Goal: Task Accomplishment & Management: Use online tool/utility

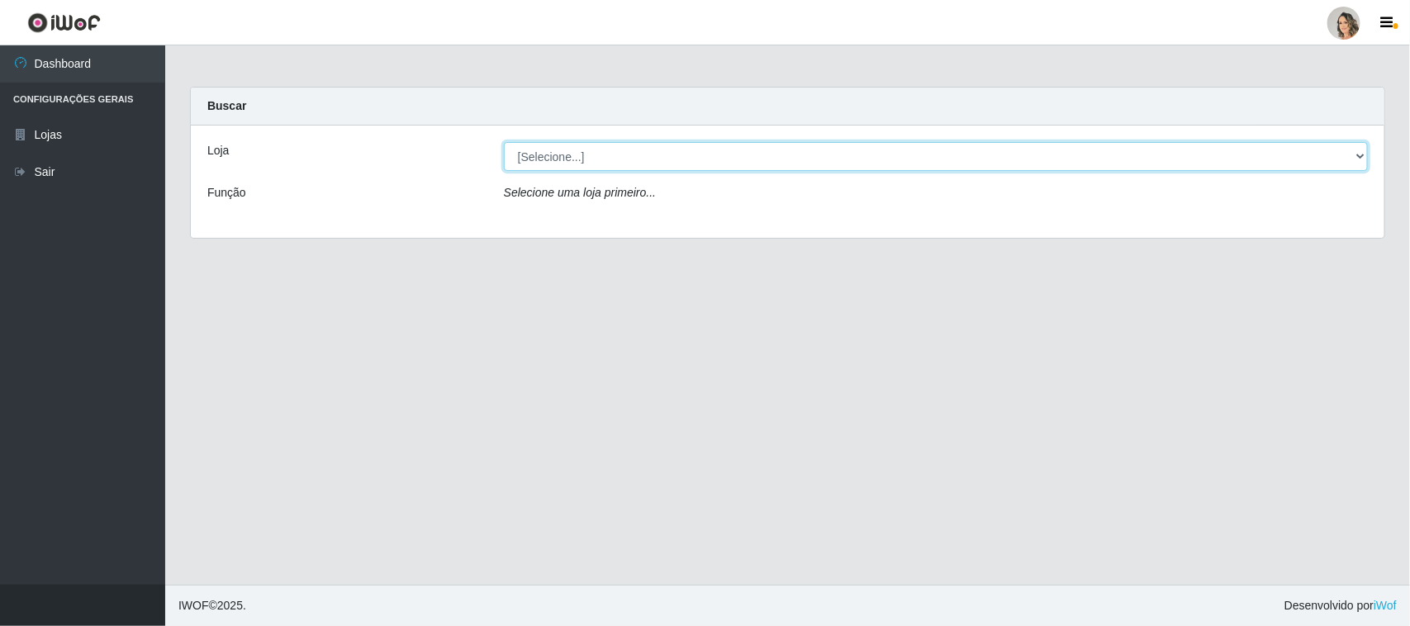
click at [710, 154] on select "[Selecione...] Nordestão - [GEOGRAPHIC_DATA]" at bounding box center [936, 156] width 864 height 29
select select "382"
click at [504, 142] on select "[Selecione...] Nordestão - [GEOGRAPHIC_DATA]" at bounding box center [936, 156] width 864 height 29
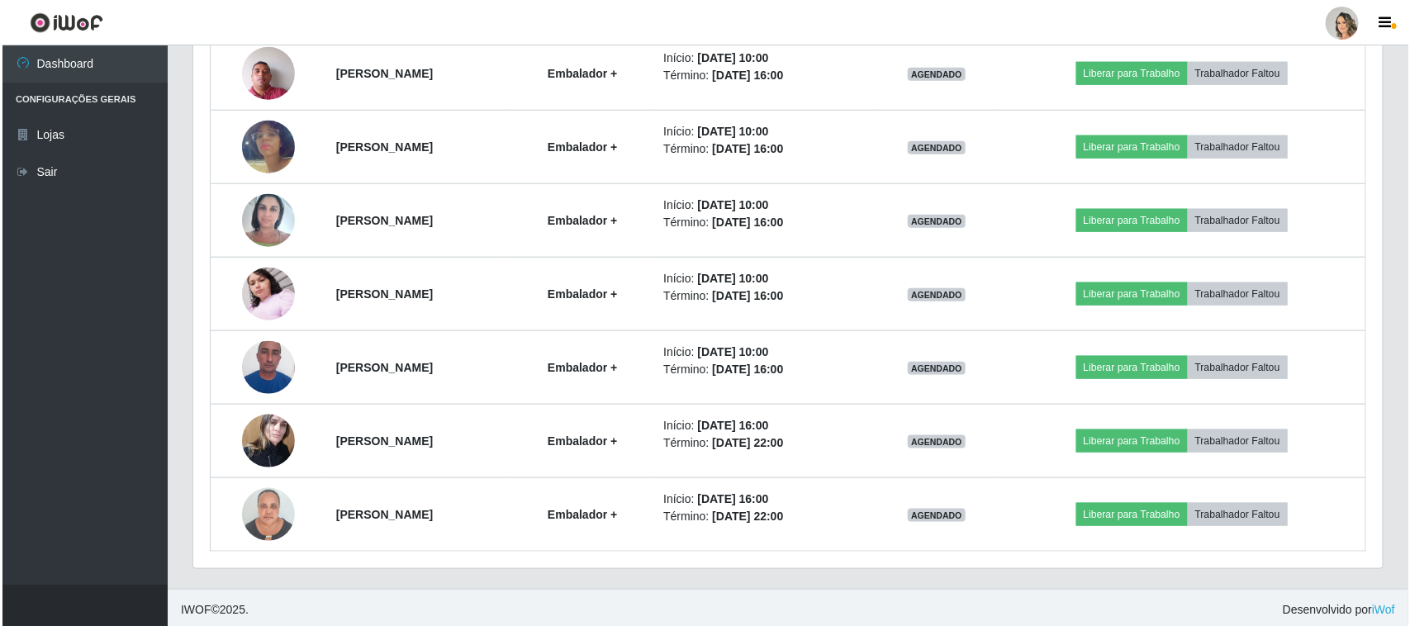
scroll to position [694, 0]
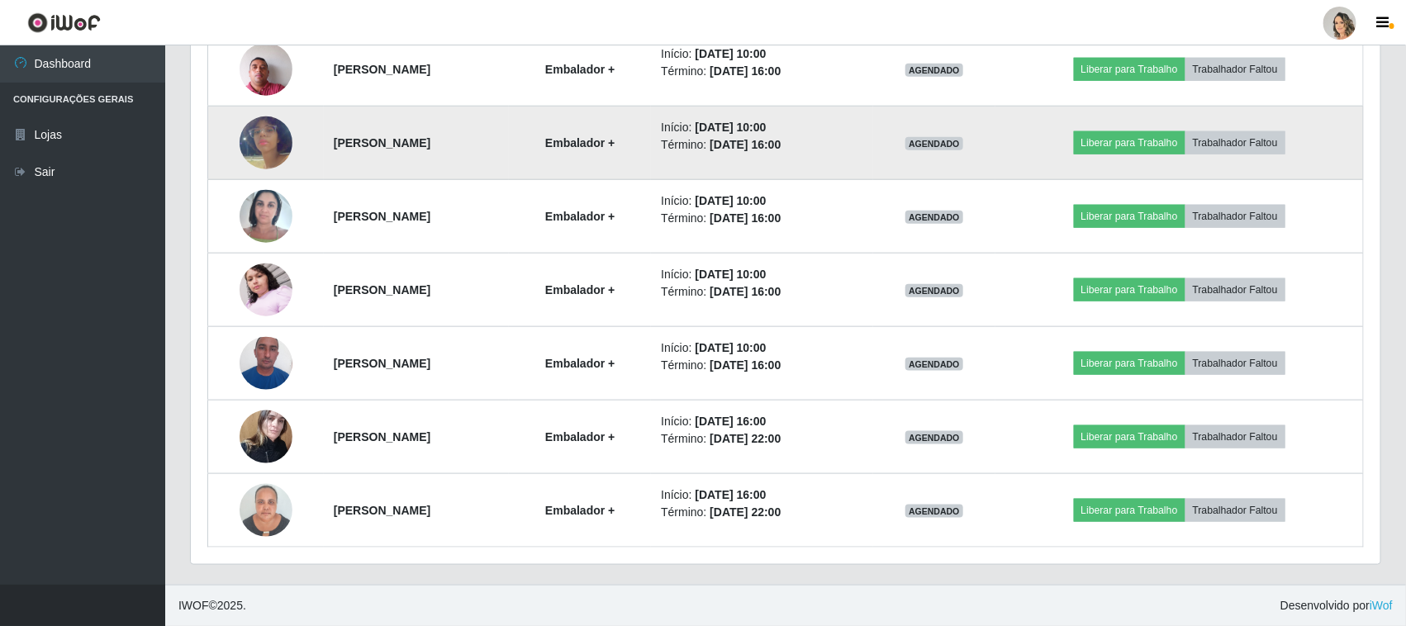
click at [259, 145] on img at bounding box center [266, 143] width 53 height 94
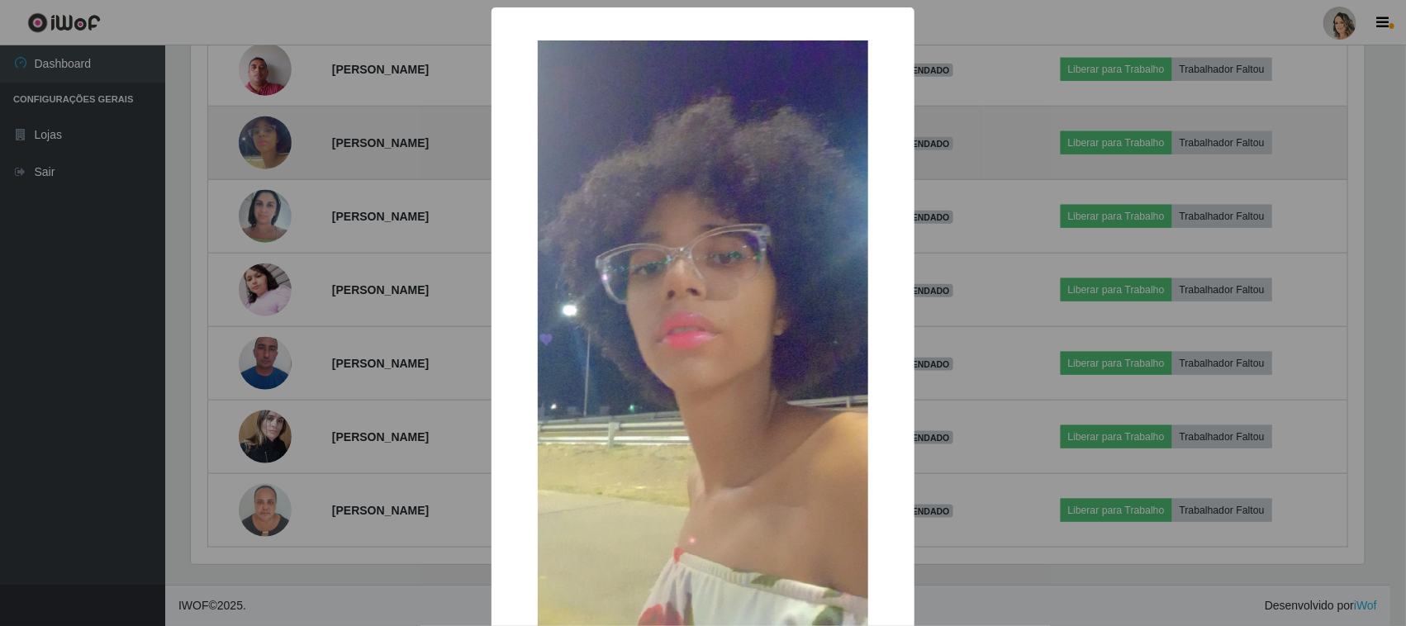
scroll to position [344, 1178]
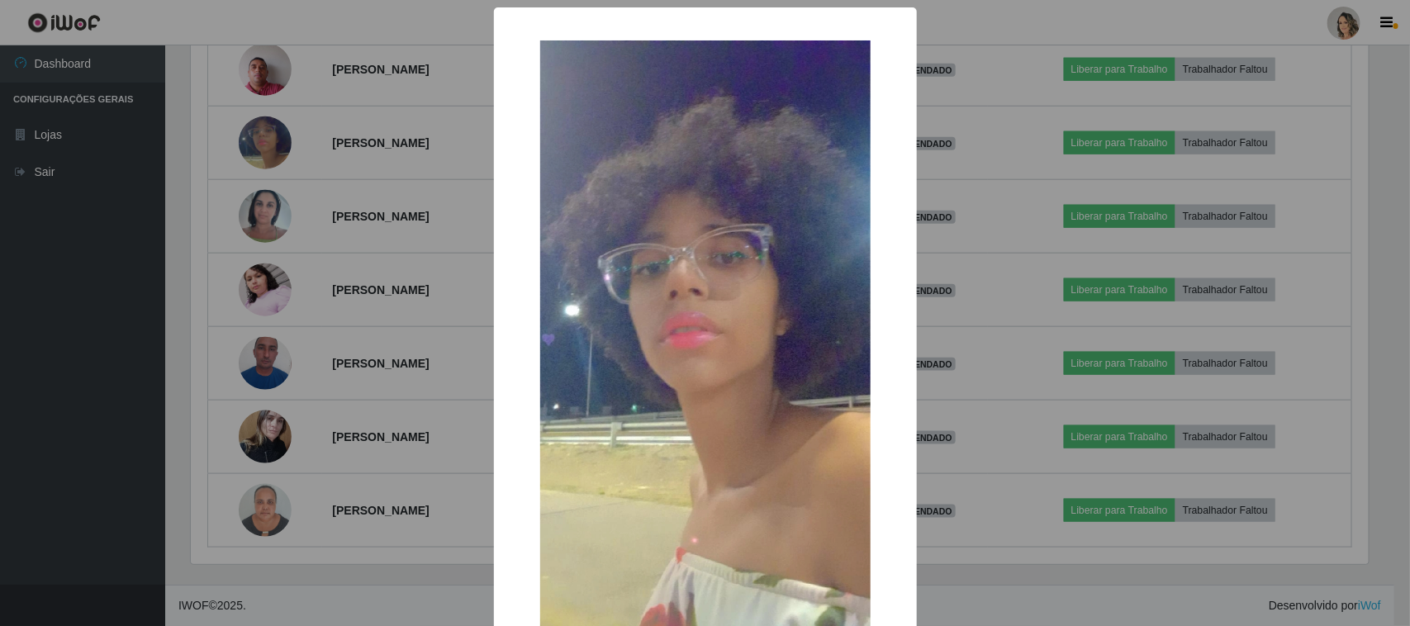
click at [426, 107] on div "× OK Cancel" at bounding box center [705, 313] width 1410 height 626
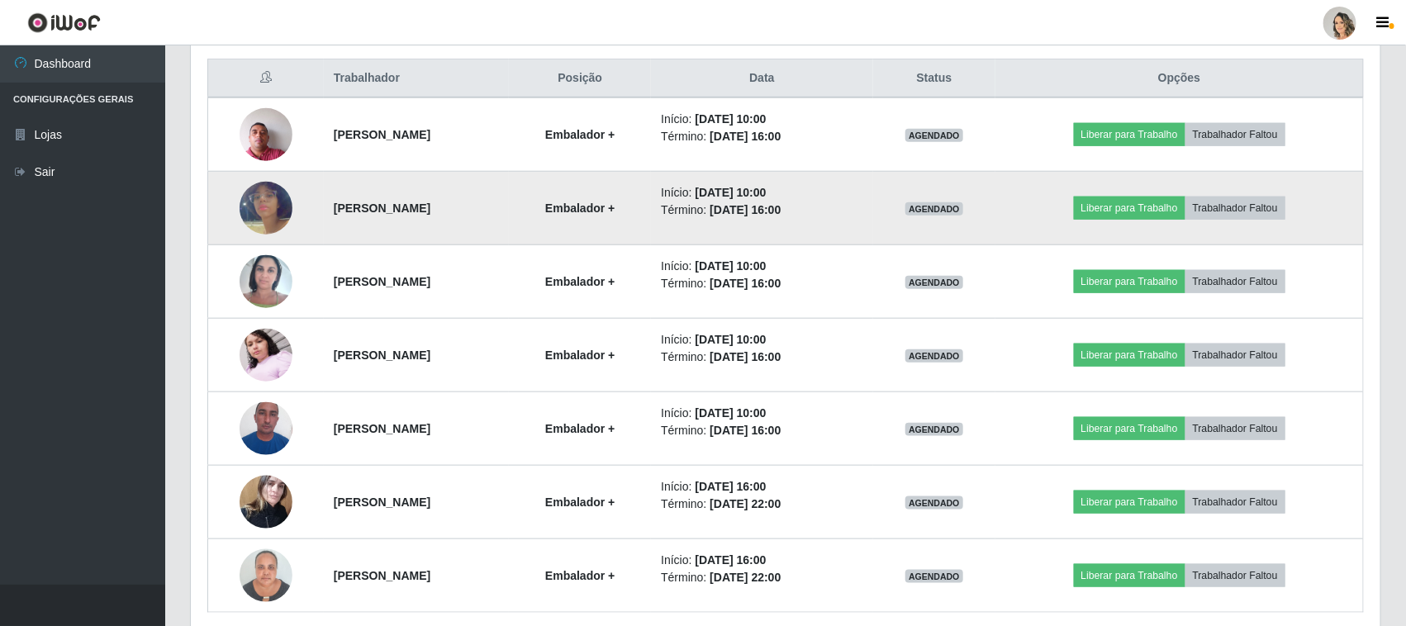
scroll to position [591, 0]
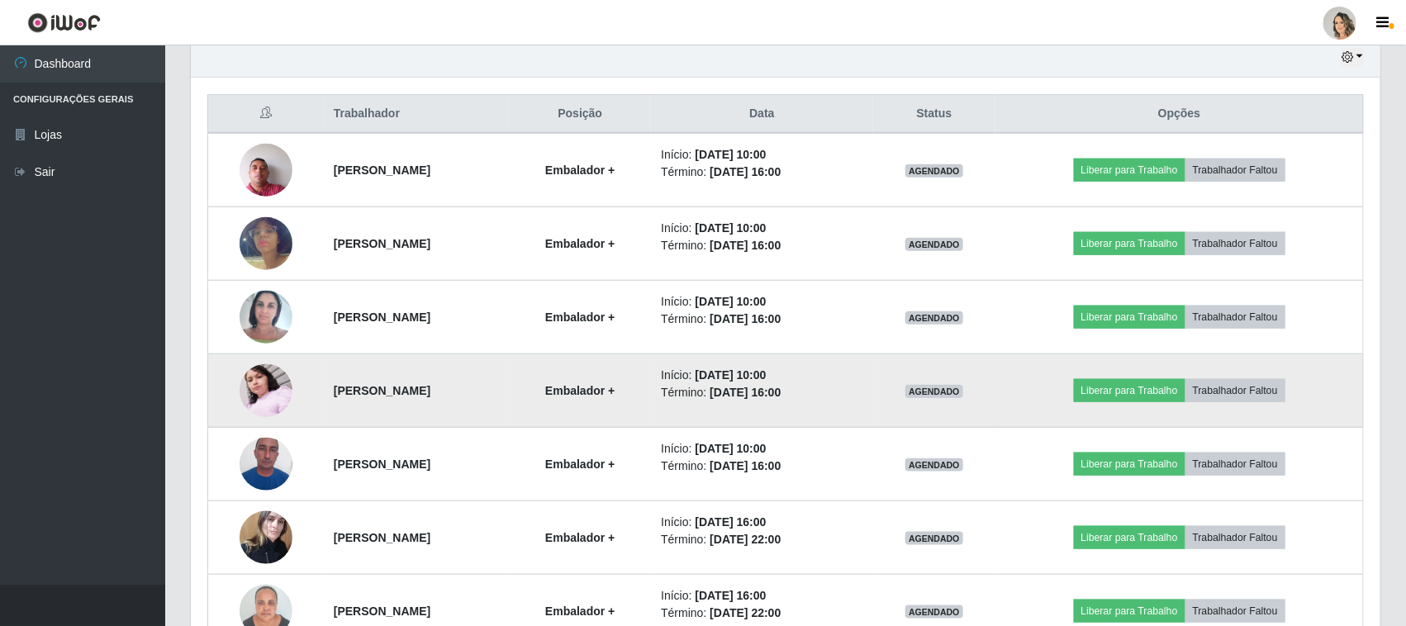
click at [261, 389] on img at bounding box center [266, 390] width 53 height 70
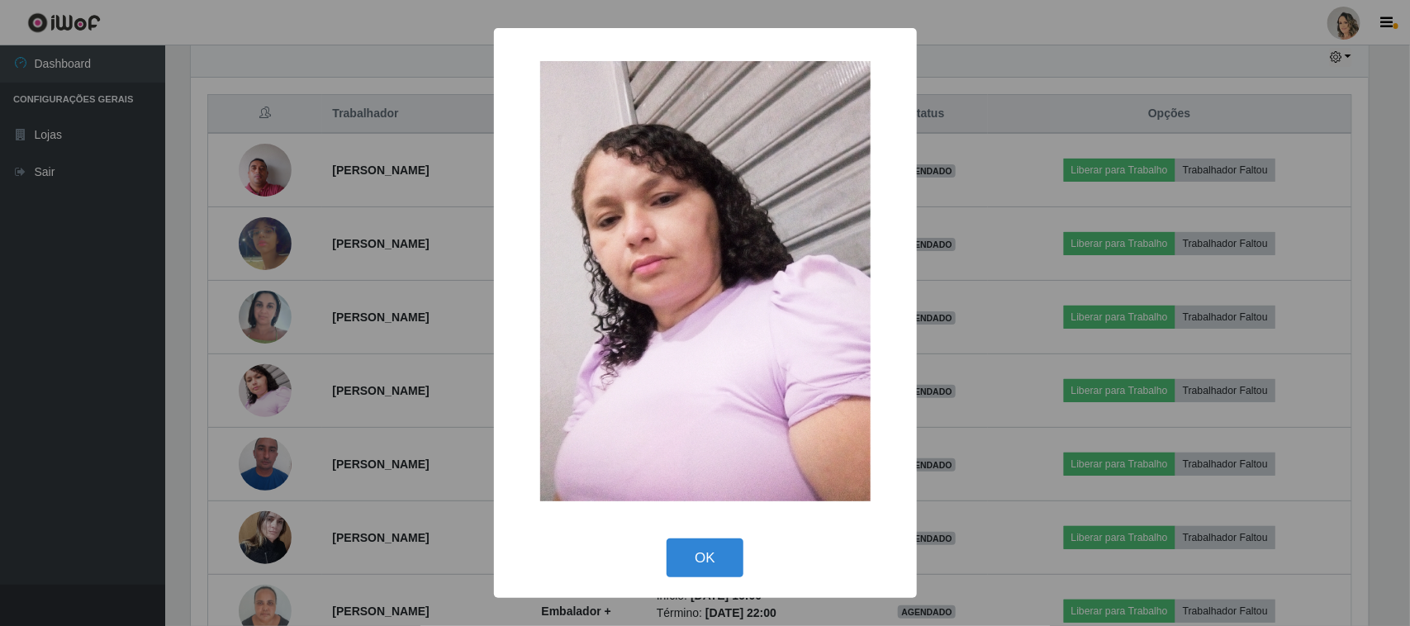
click at [460, 146] on div "× OK Cancel" at bounding box center [705, 313] width 1410 height 626
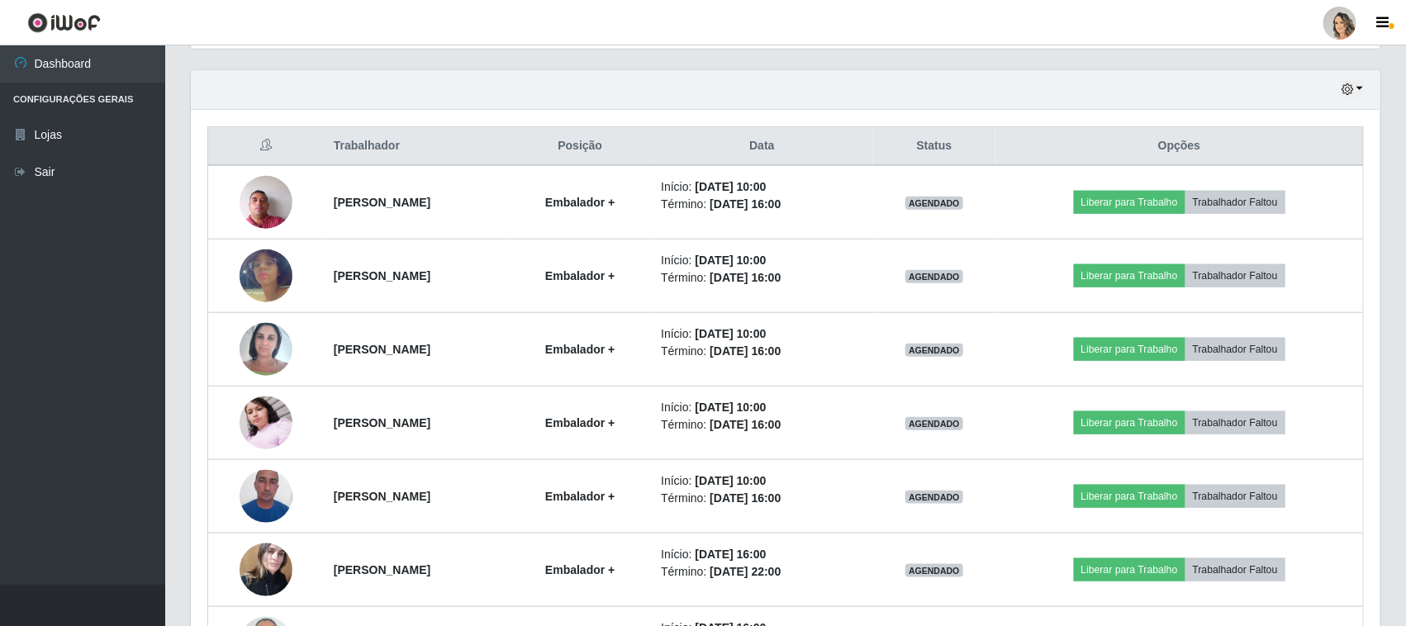
scroll to position [694, 0]
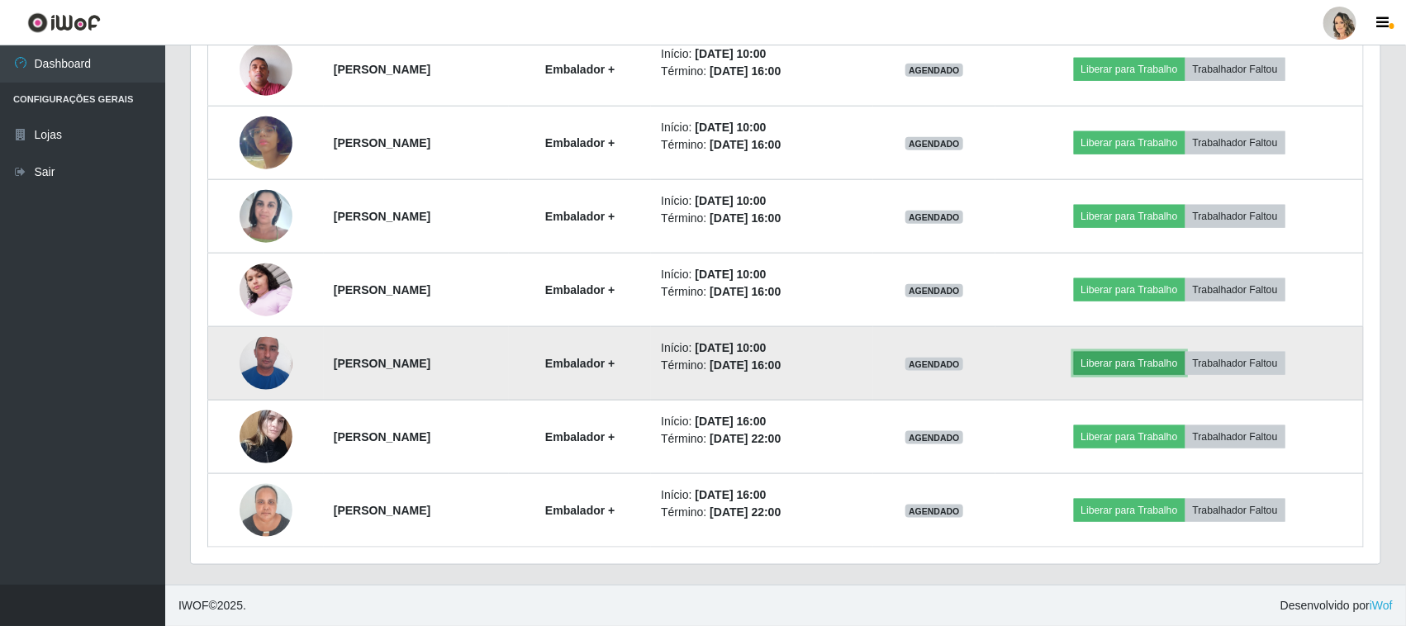
click at [1145, 361] on button "Liberar para Trabalho" at bounding box center [1130, 363] width 112 height 23
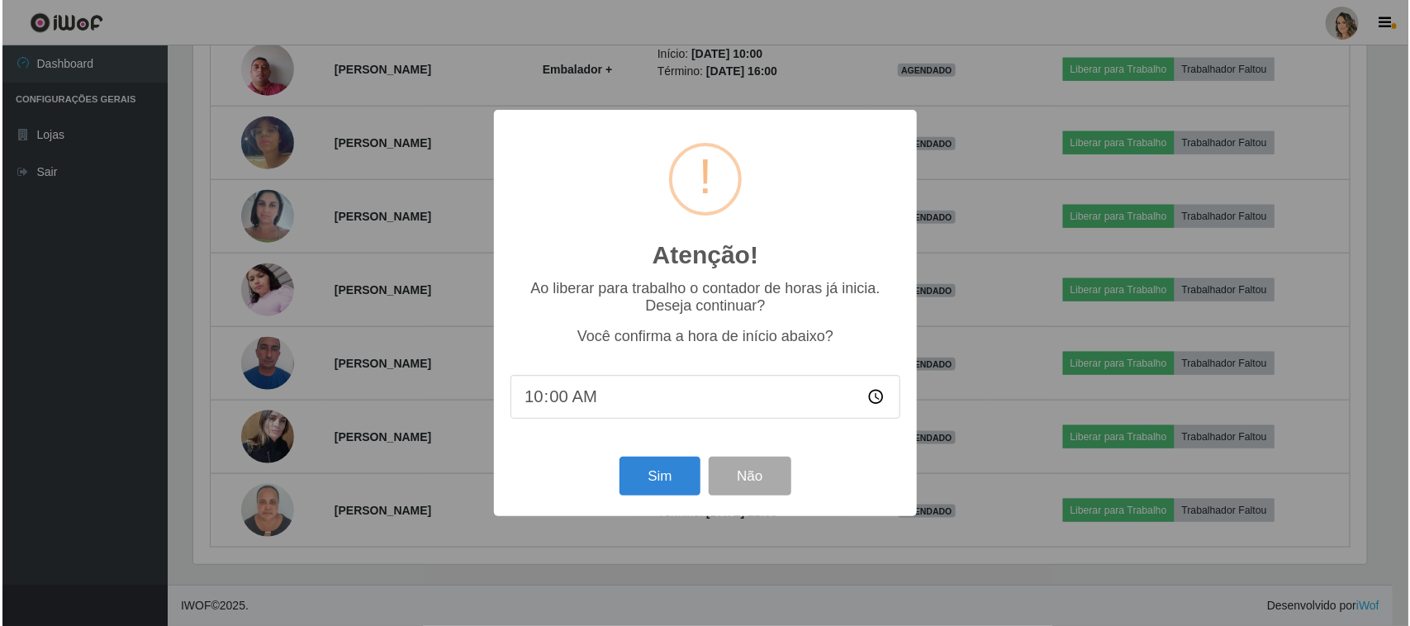
scroll to position [344, 1178]
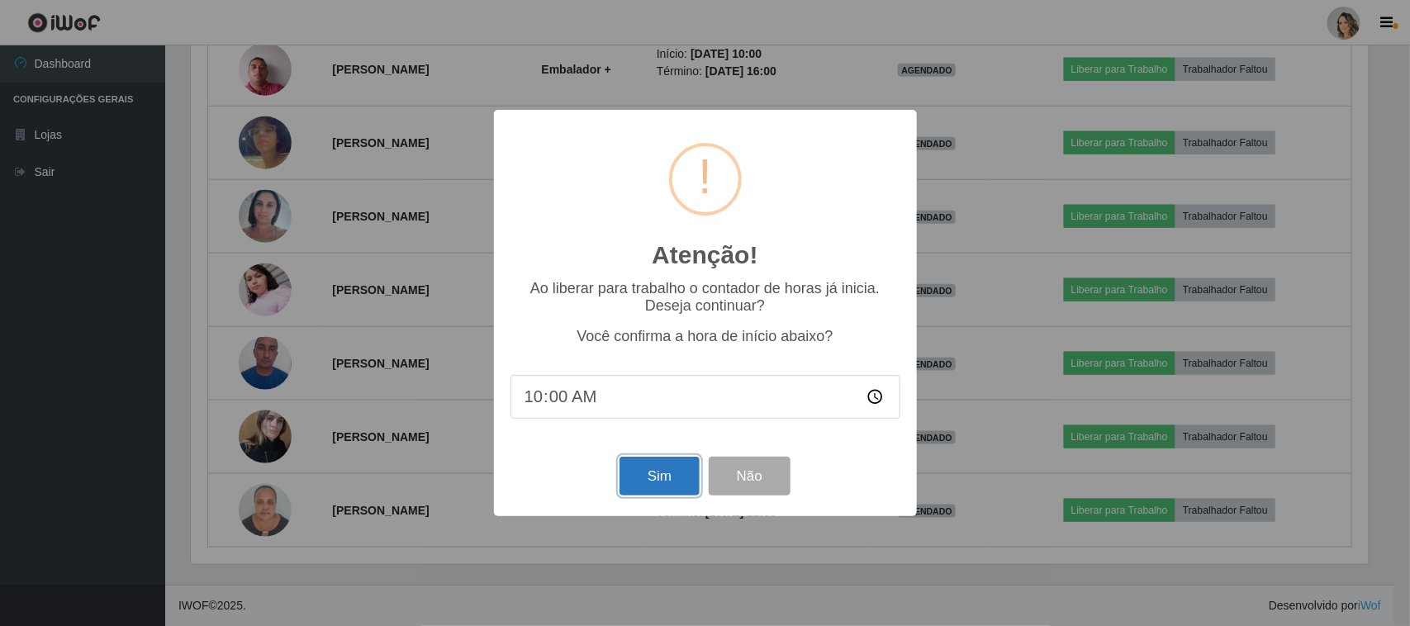
click at [644, 488] on button "Sim" at bounding box center [660, 476] width 80 height 39
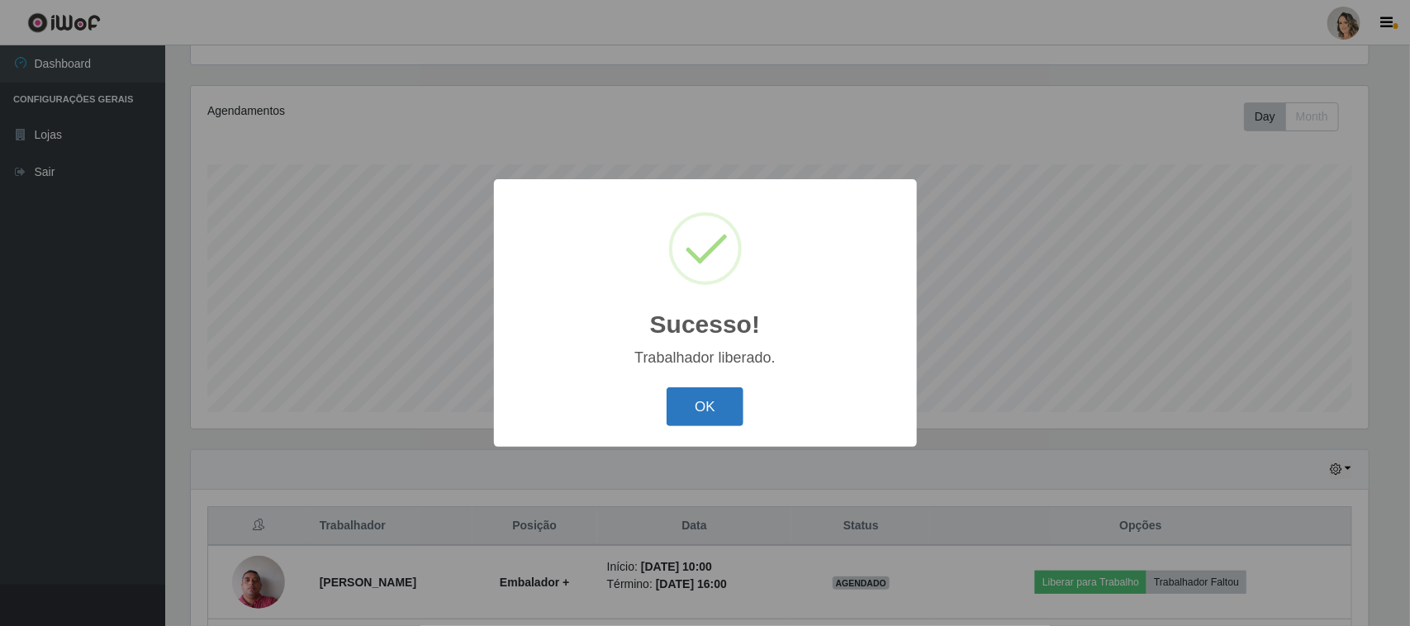
click at [716, 395] on button "OK" at bounding box center [705, 406] width 77 height 39
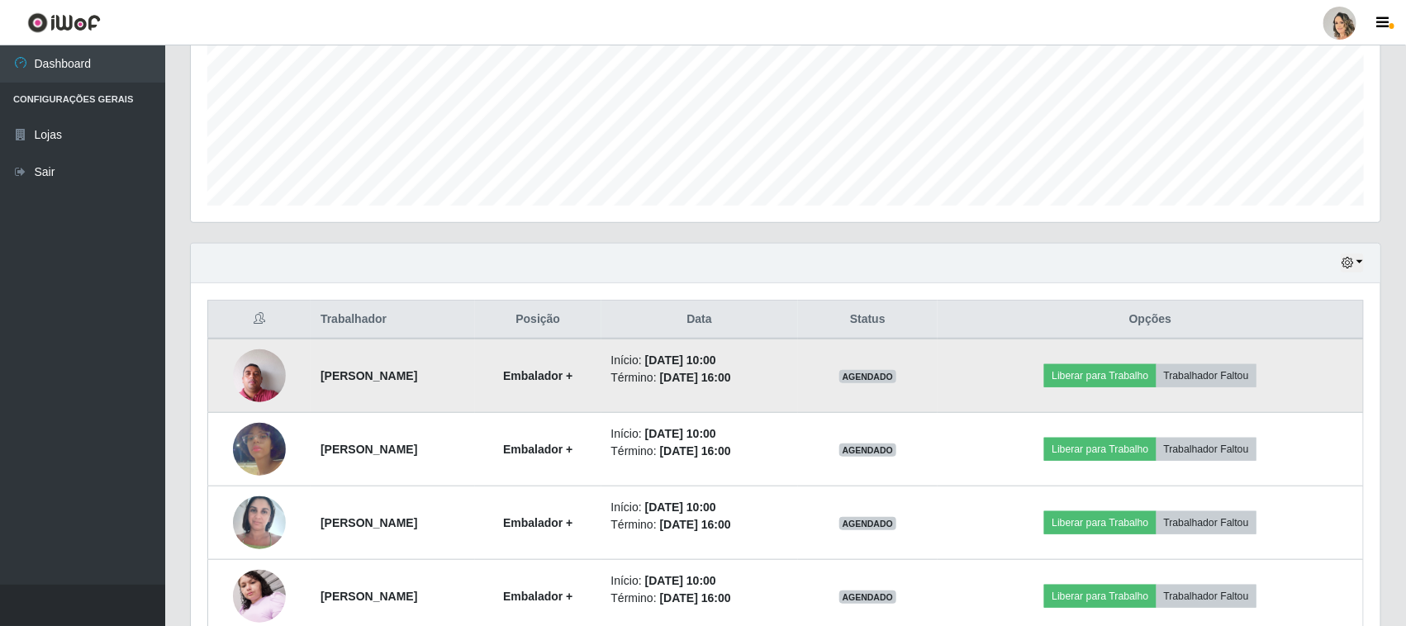
scroll to position [694, 0]
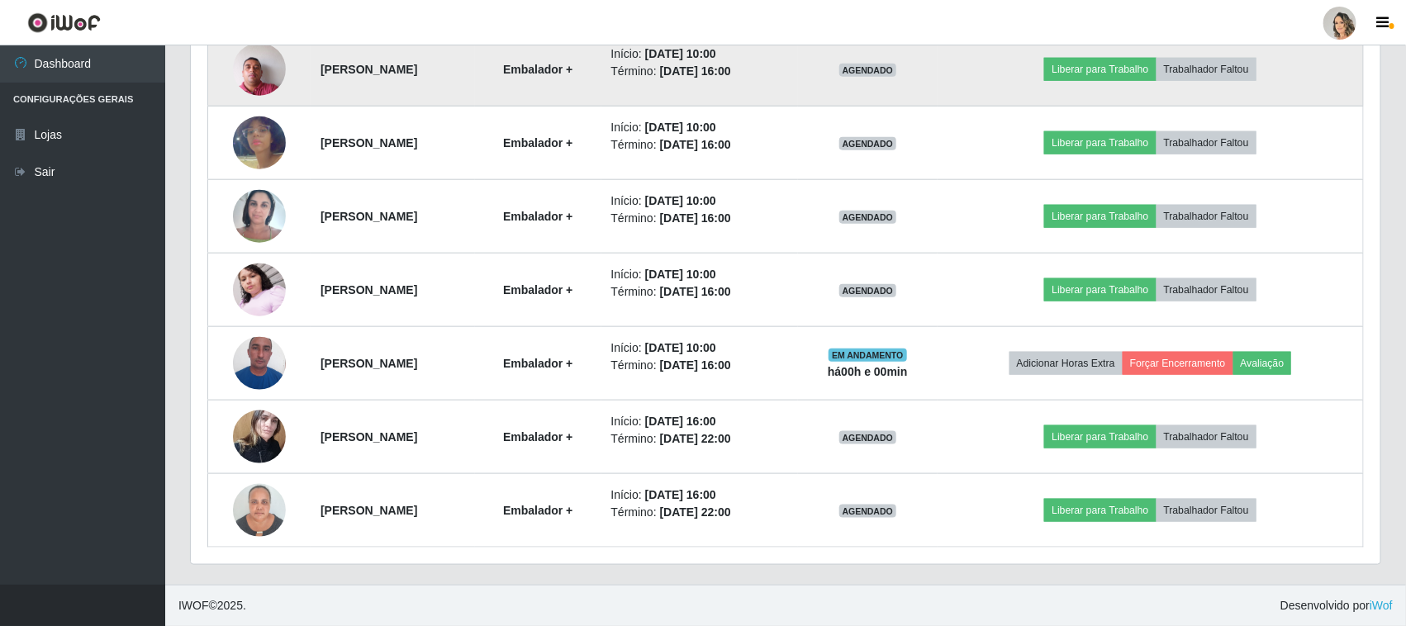
click at [265, 69] on img at bounding box center [259, 69] width 53 height 70
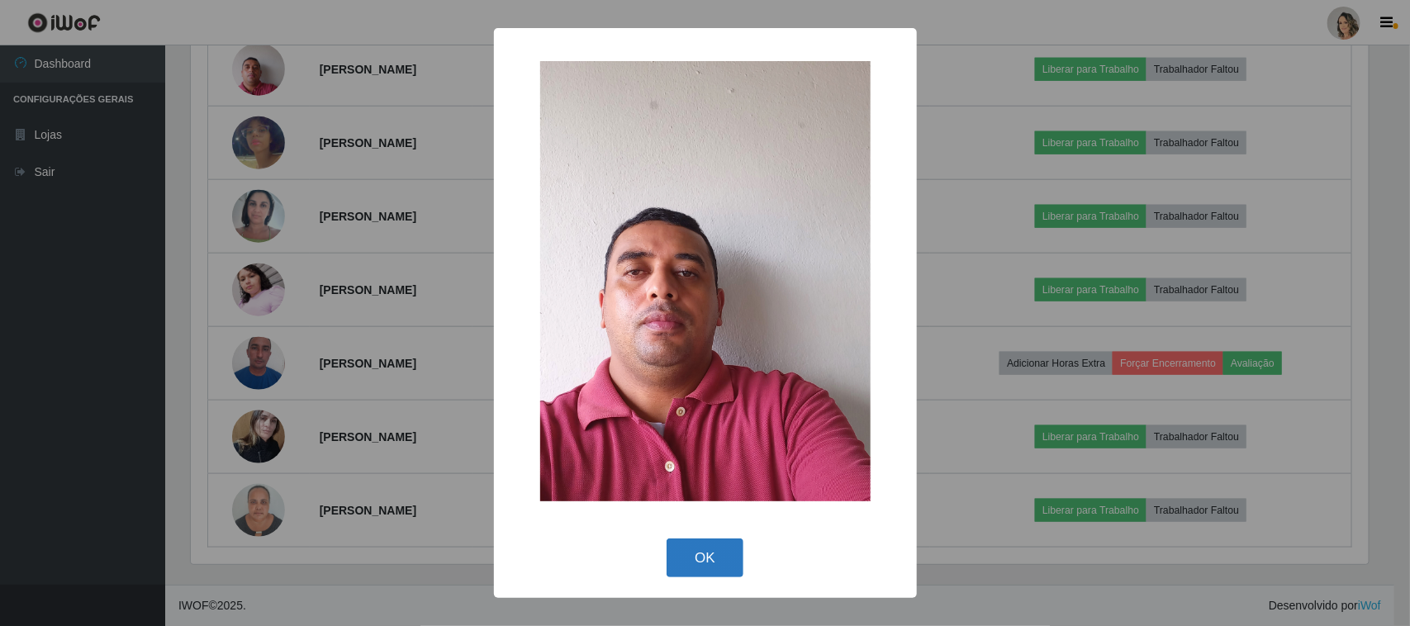
click at [696, 552] on button "OK" at bounding box center [705, 558] width 77 height 39
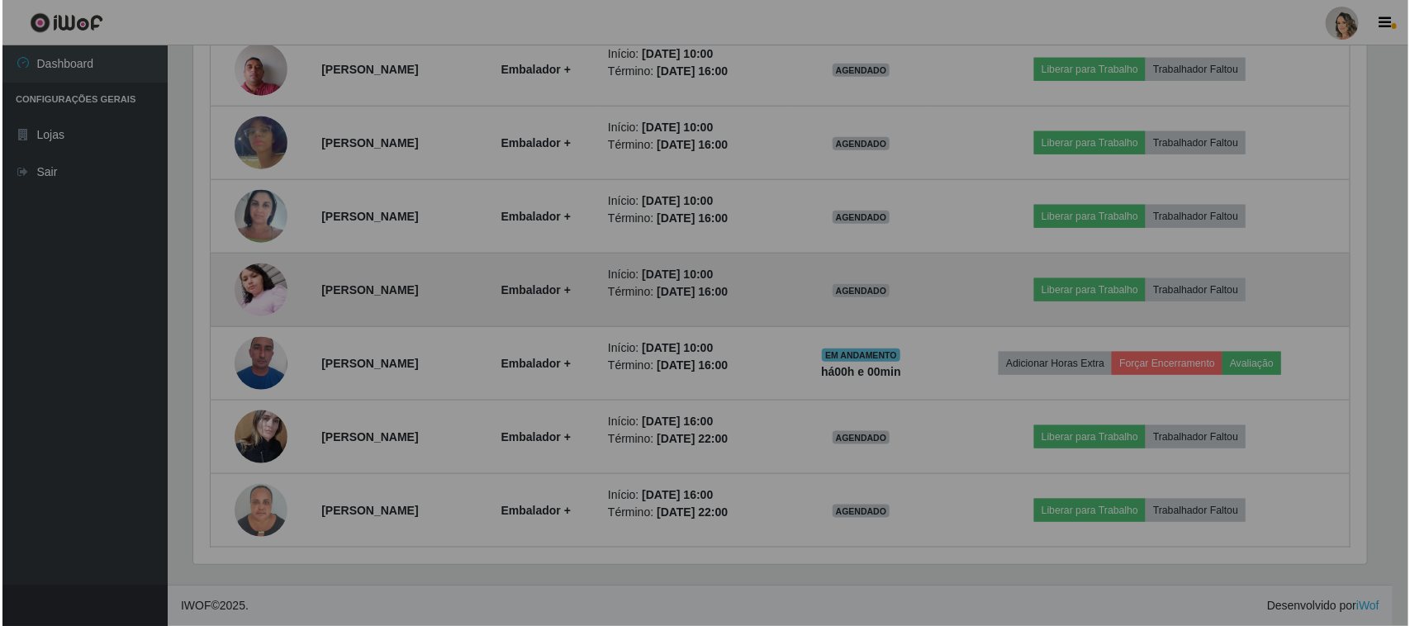
scroll to position [344, 1190]
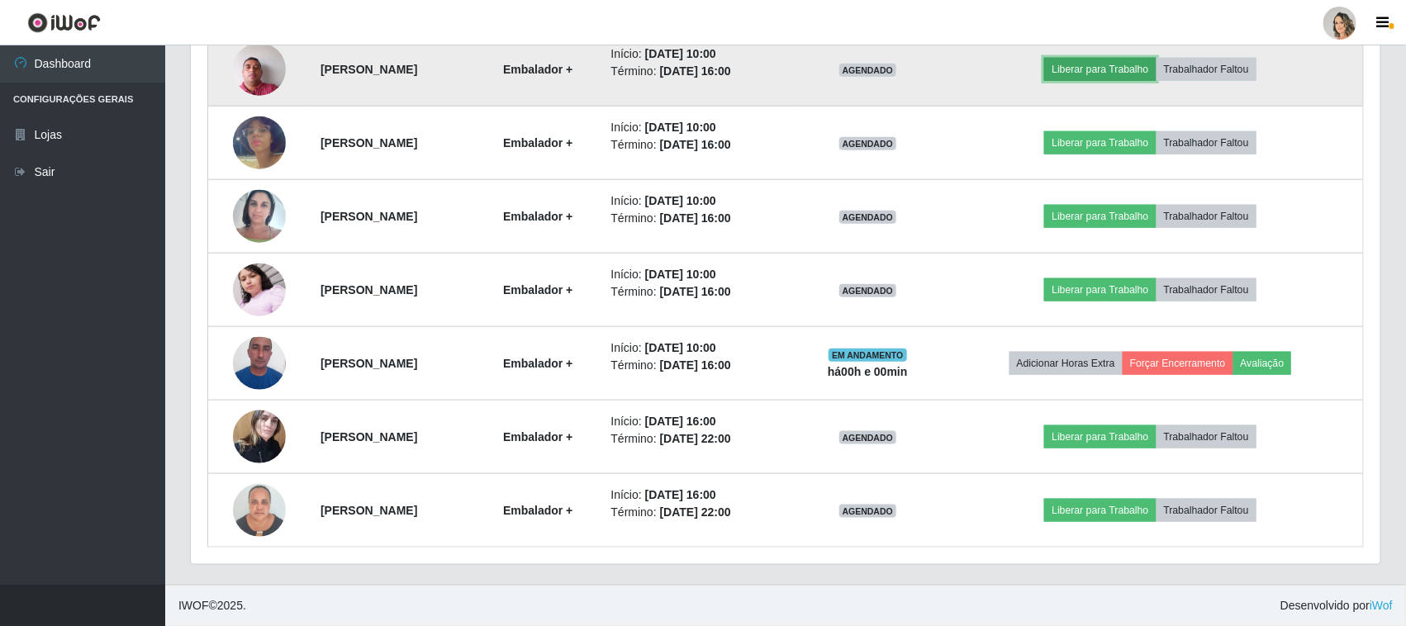
click at [1133, 67] on button "Liberar para Trabalho" at bounding box center [1100, 69] width 112 height 23
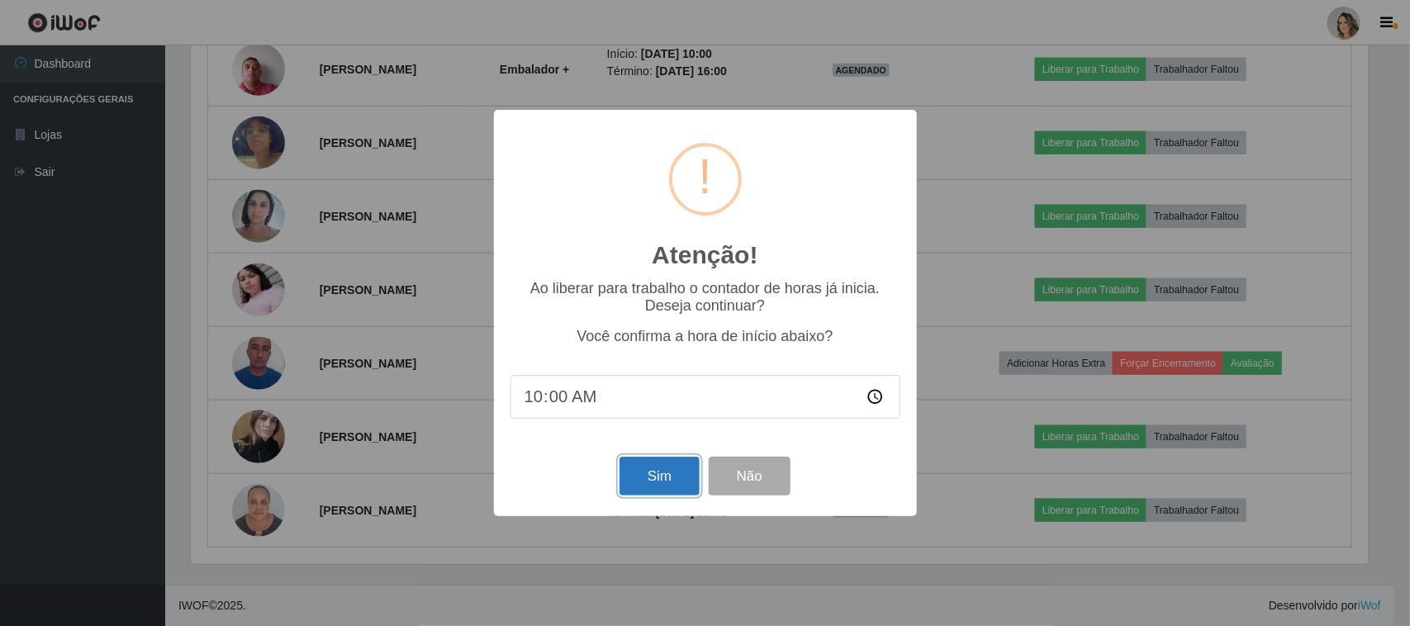
click at [670, 479] on button "Sim" at bounding box center [660, 476] width 80 height 39
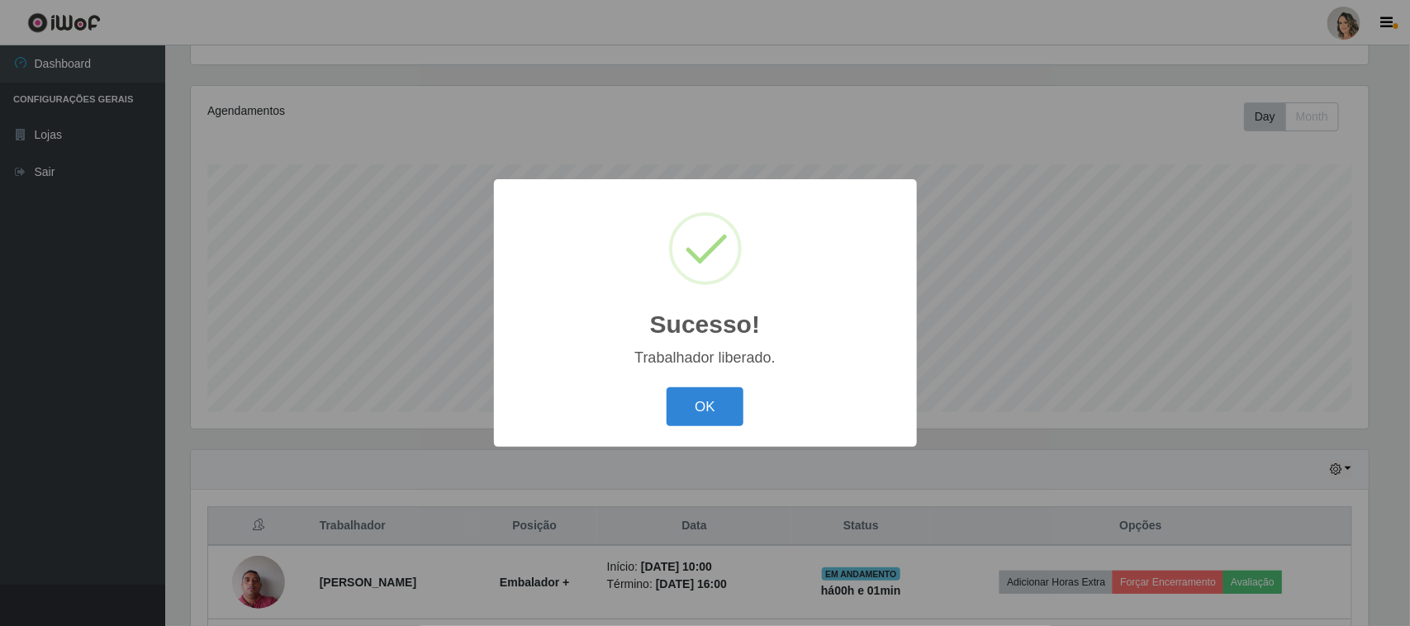
click at [667, 387] on button "OK" at bounding box center [705, 406] width 77 height 39
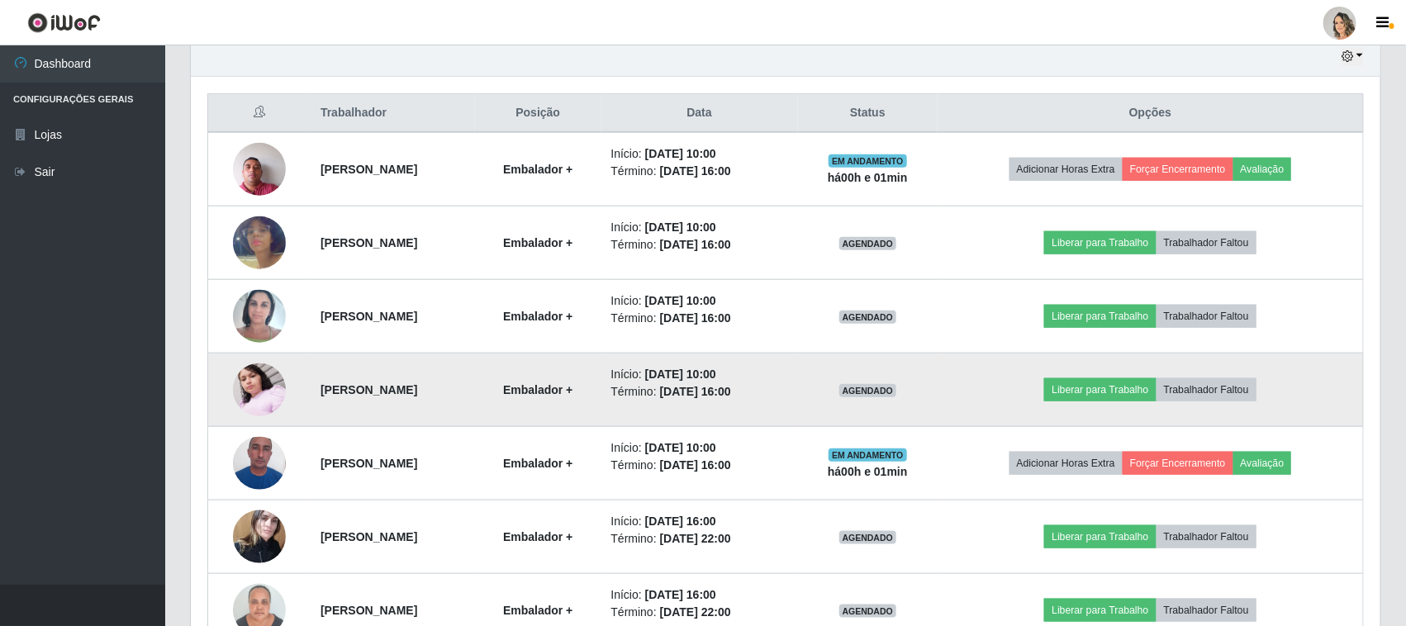
scroll to position [694, 0]
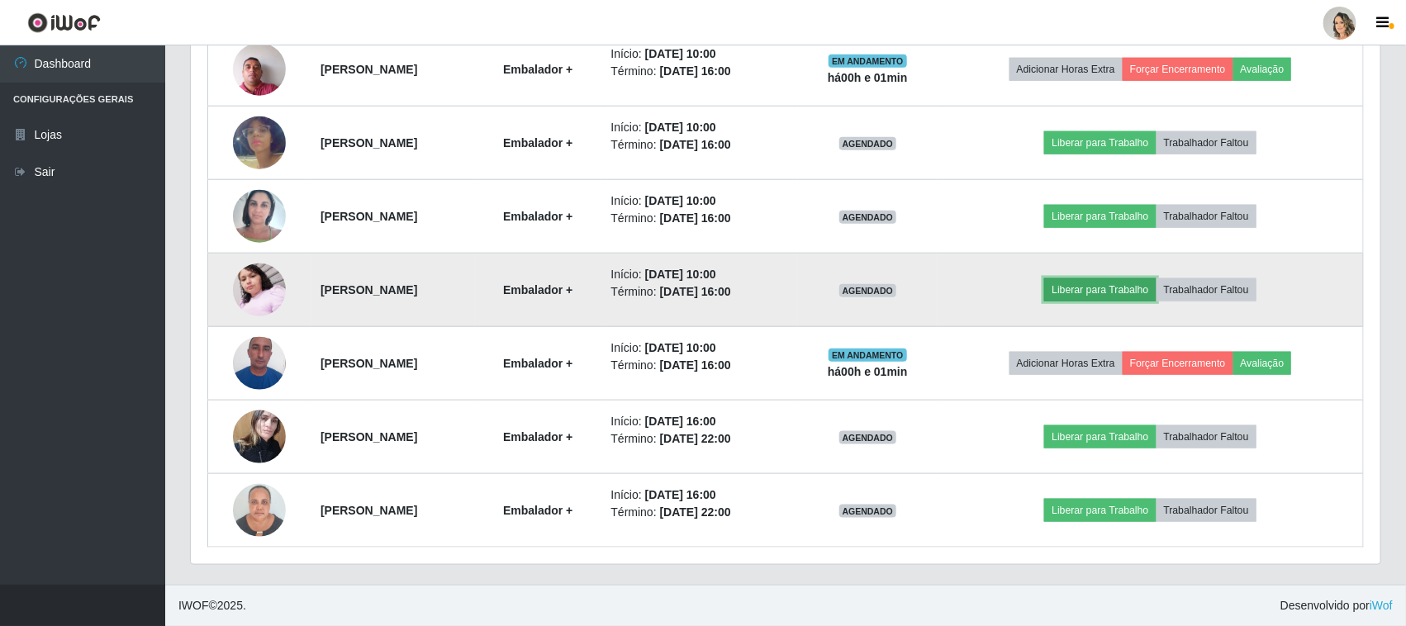
click at [1105, 287] on button "Liberar para Trabalho" at bounding box center [1100, 289] width 112 height 23
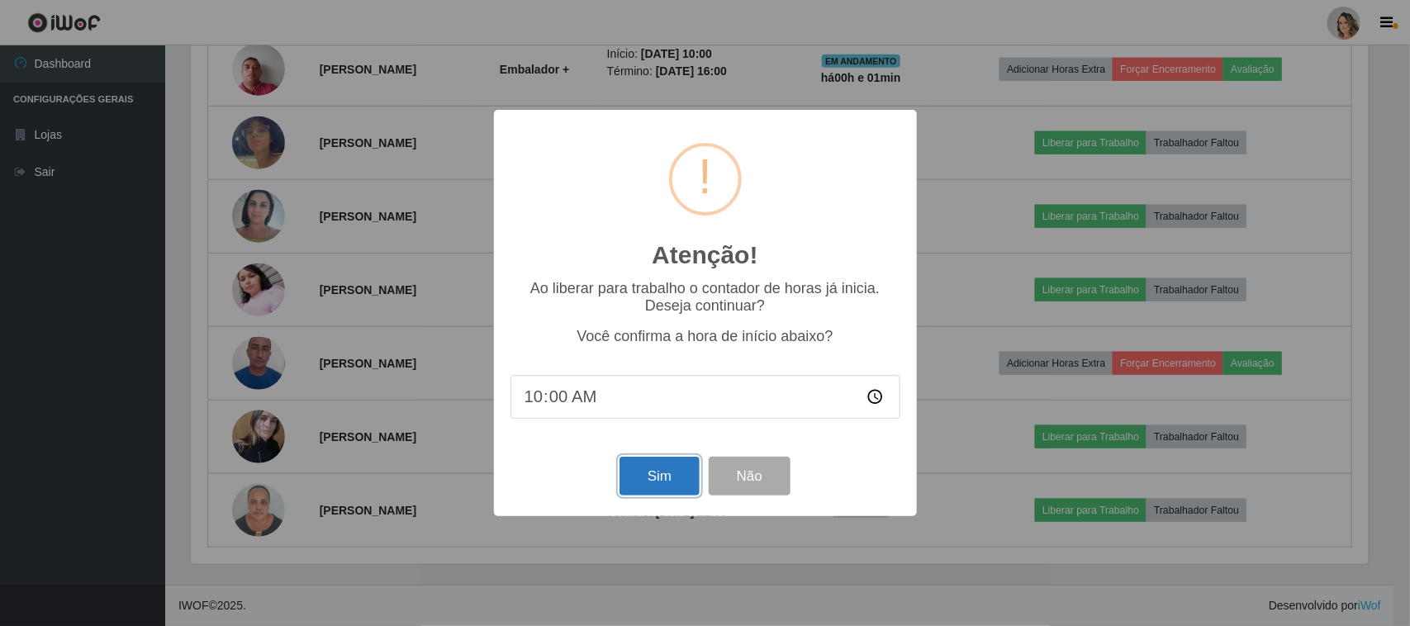
click at [626, 475] on button "Sim" at bounding box center [660, 476] width 80 height 39
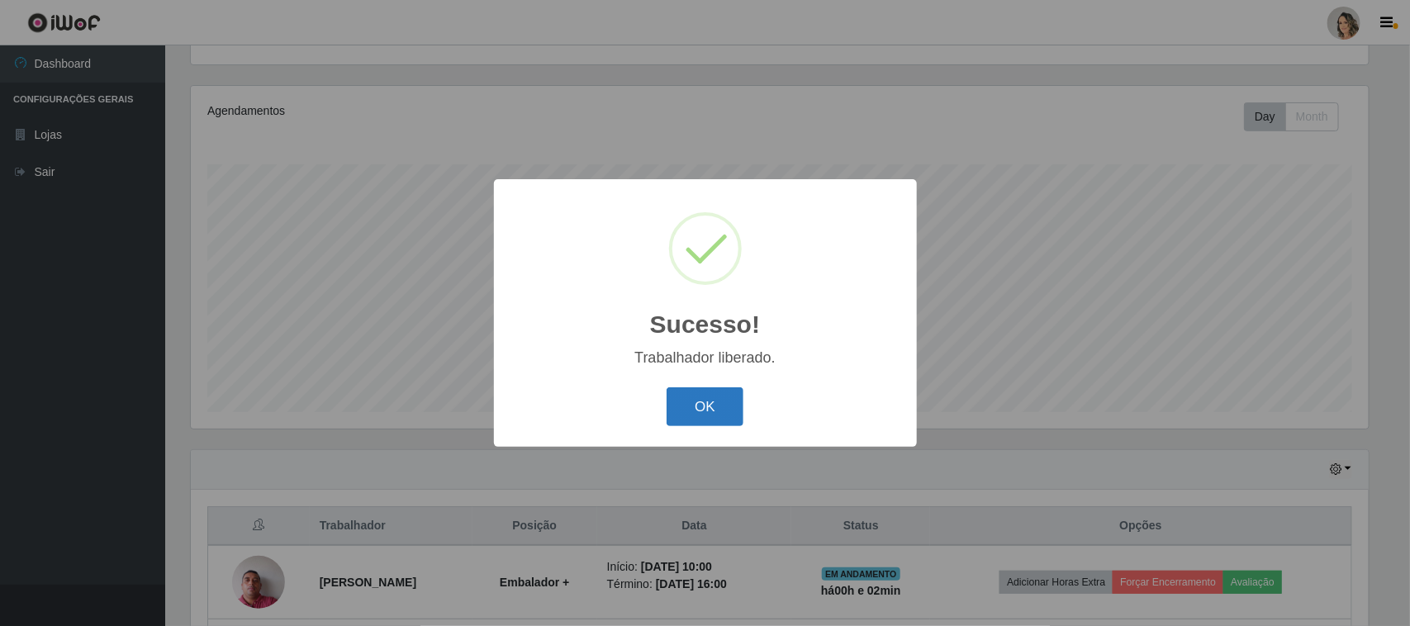
click at [715, 420] on button "OK" at bounding box center [705, 406] width 77 height 39
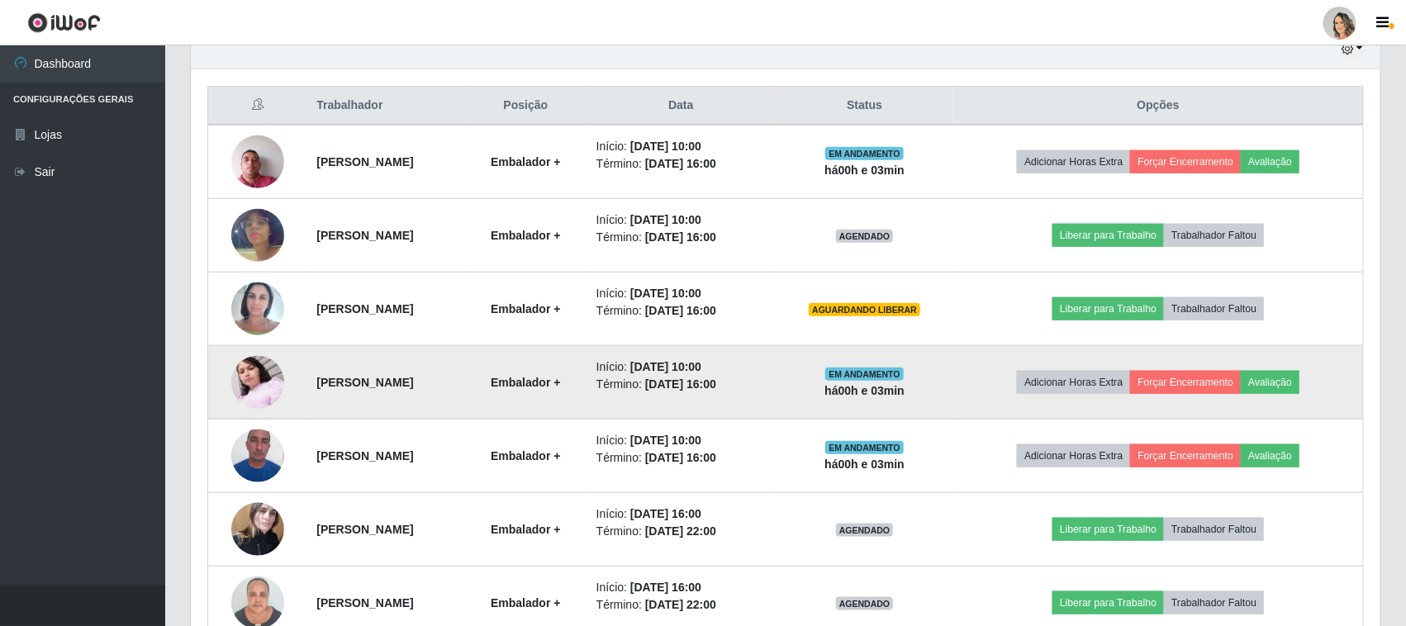
scroll to position [694, 0]
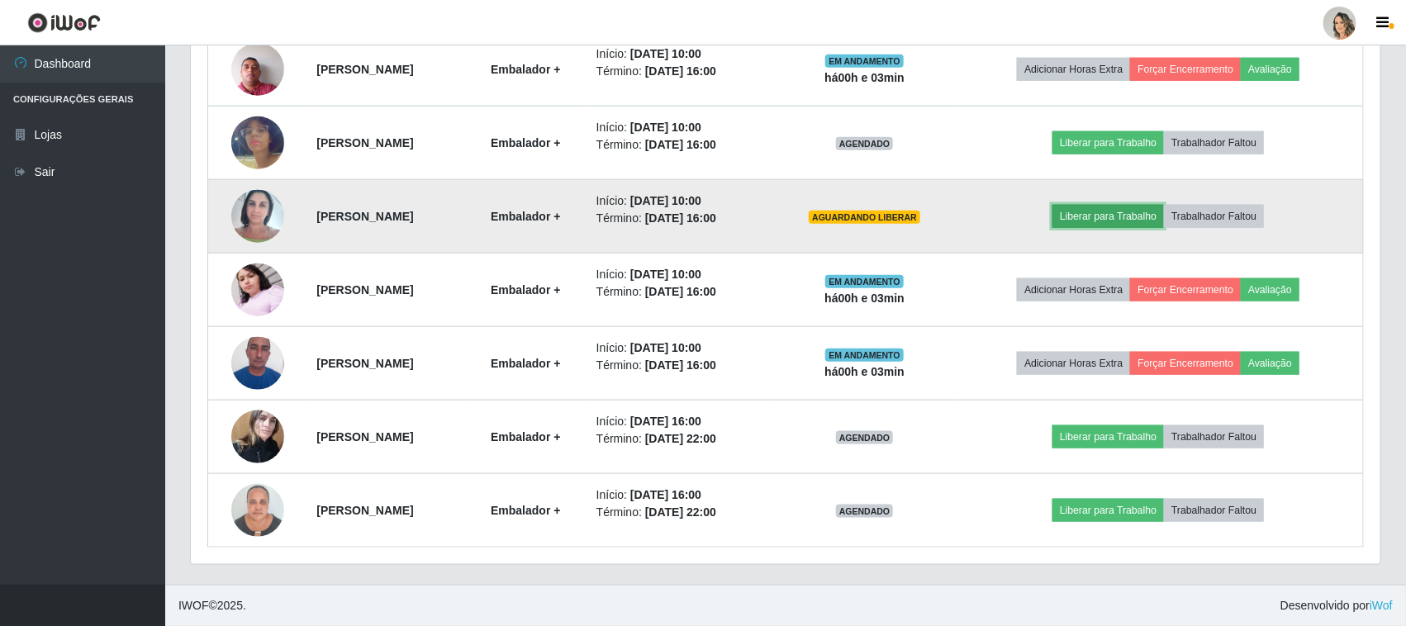
click at [1113, 220] on button "Liberar para Trabalho" at bounding box center [1108, 216] width 112 height 23
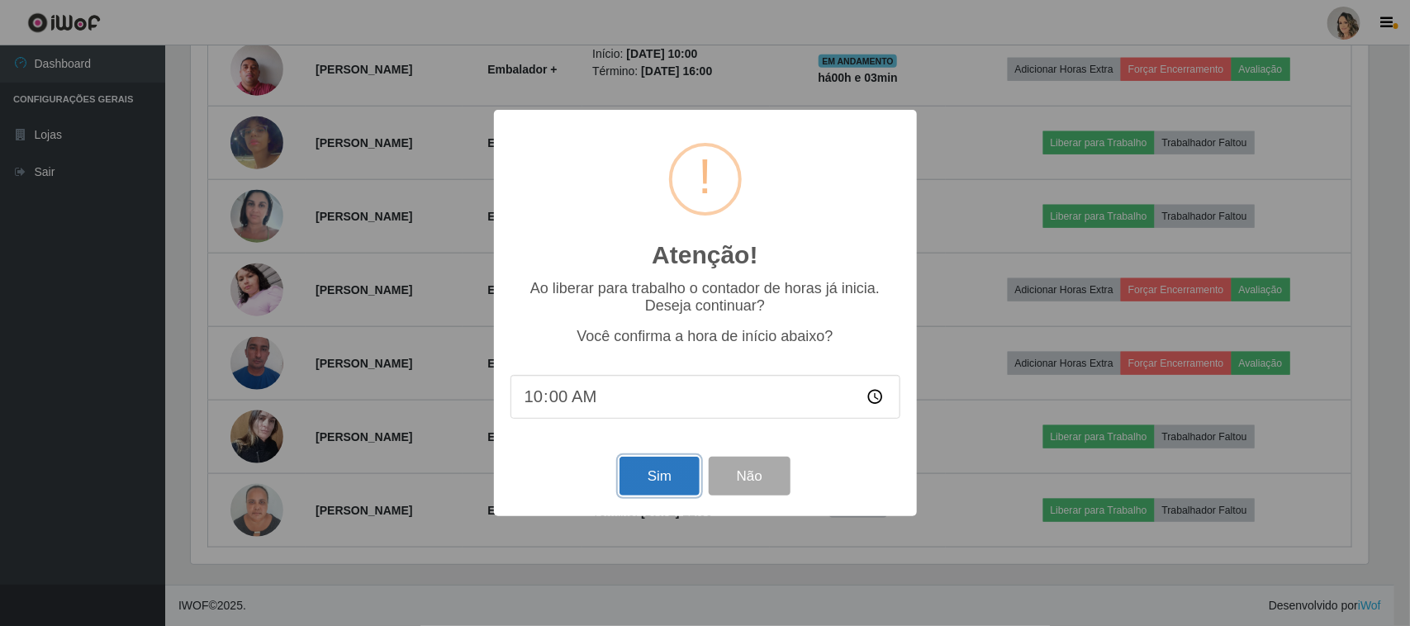
click at [691, 477] on button "Sim" at bounding box center [660, 476] width 80 height 39
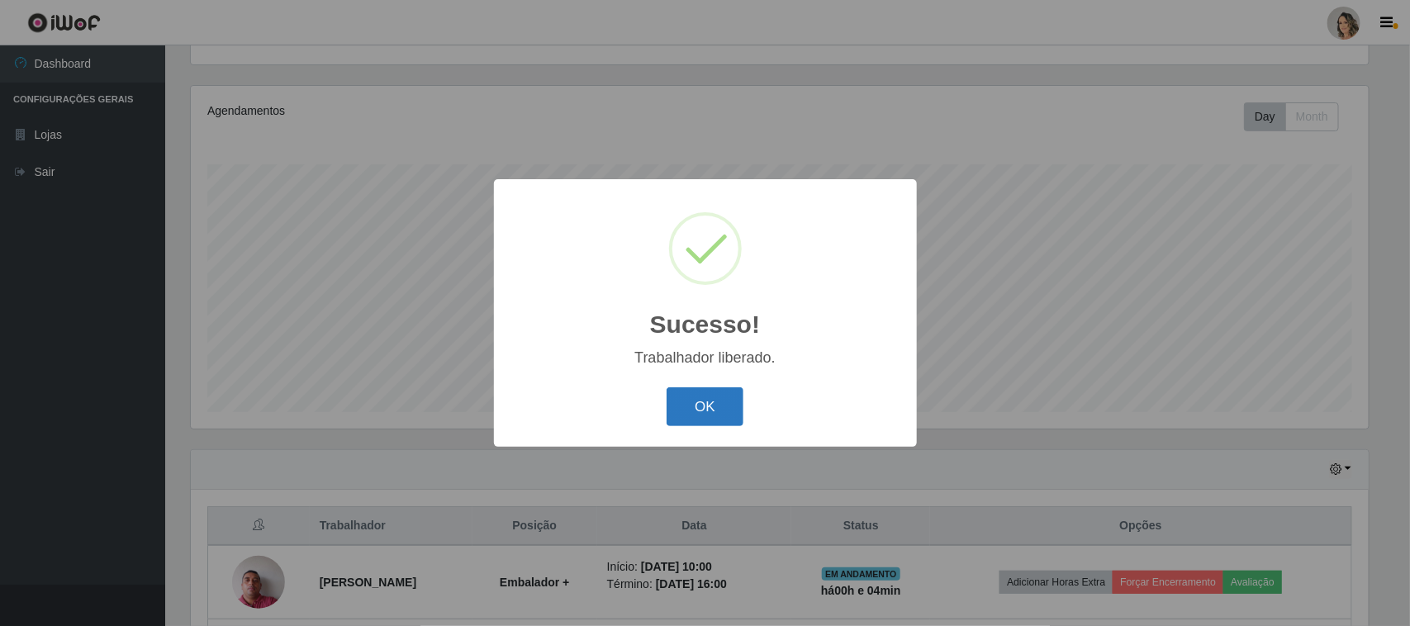
click at [710, 397] on button "OK" at bounding box center [705, 406] width 77 height 39
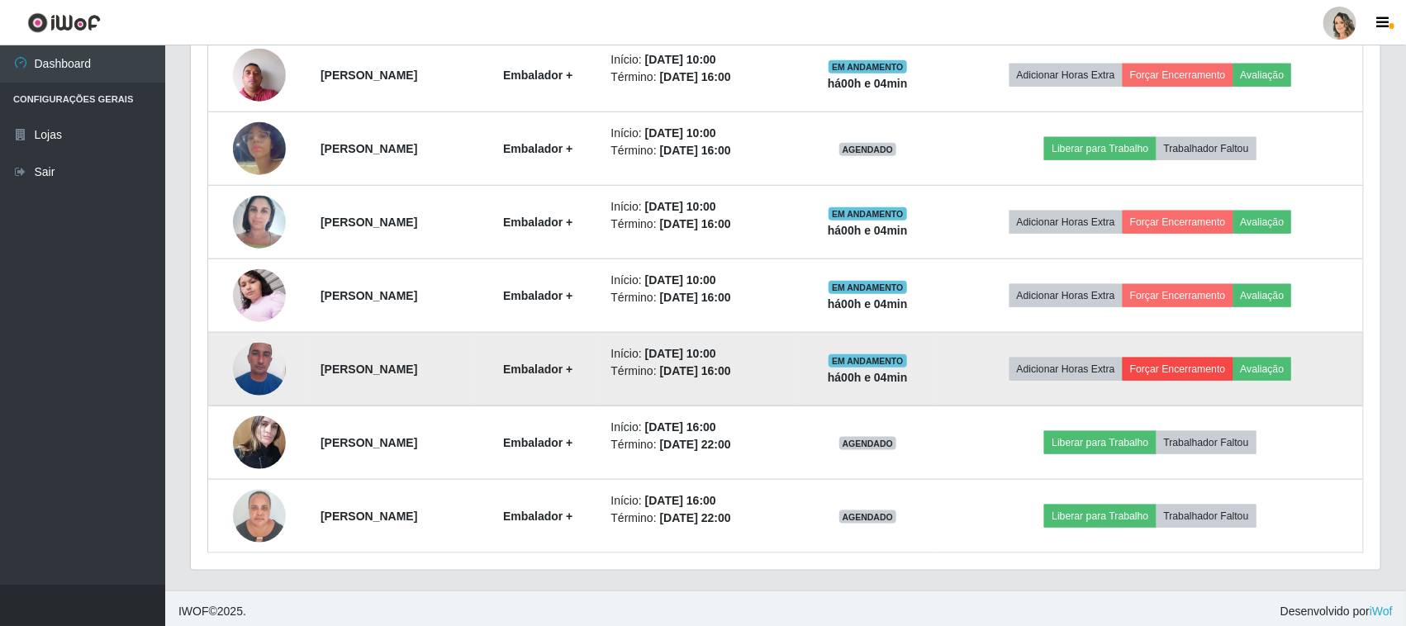
scroll to position [694, 0]
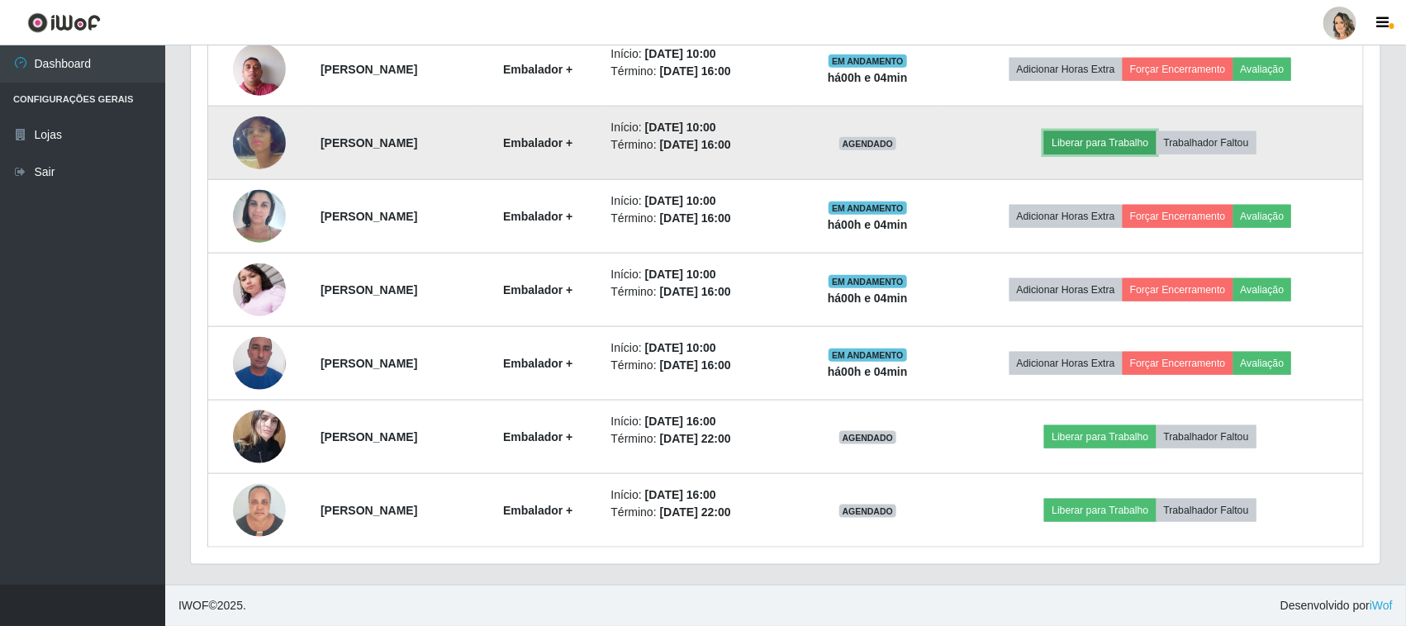
click at [1156, 147] on button "Liberar para Trabalho" at bounding box center [1100, 142] width 112 height 23
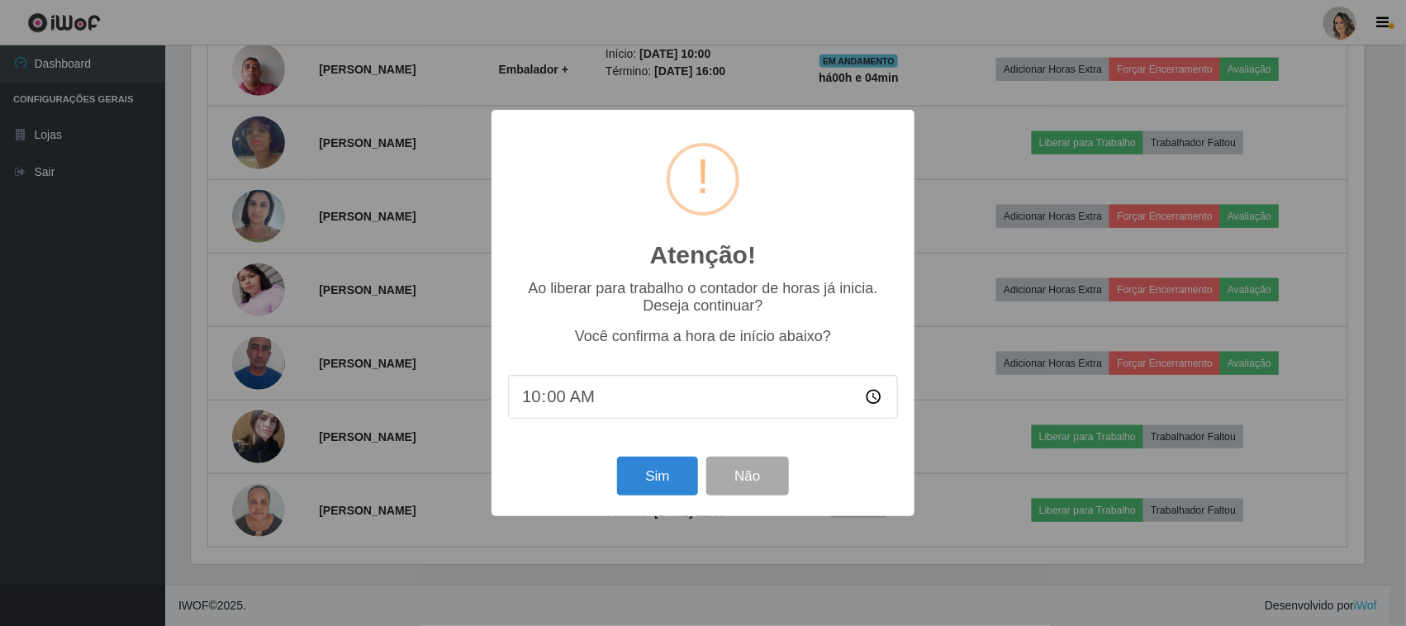
scroll to position [344, 1178]
click at [661, 477] on button "Sim" at bounding box center [660, 476] width 80 height 39
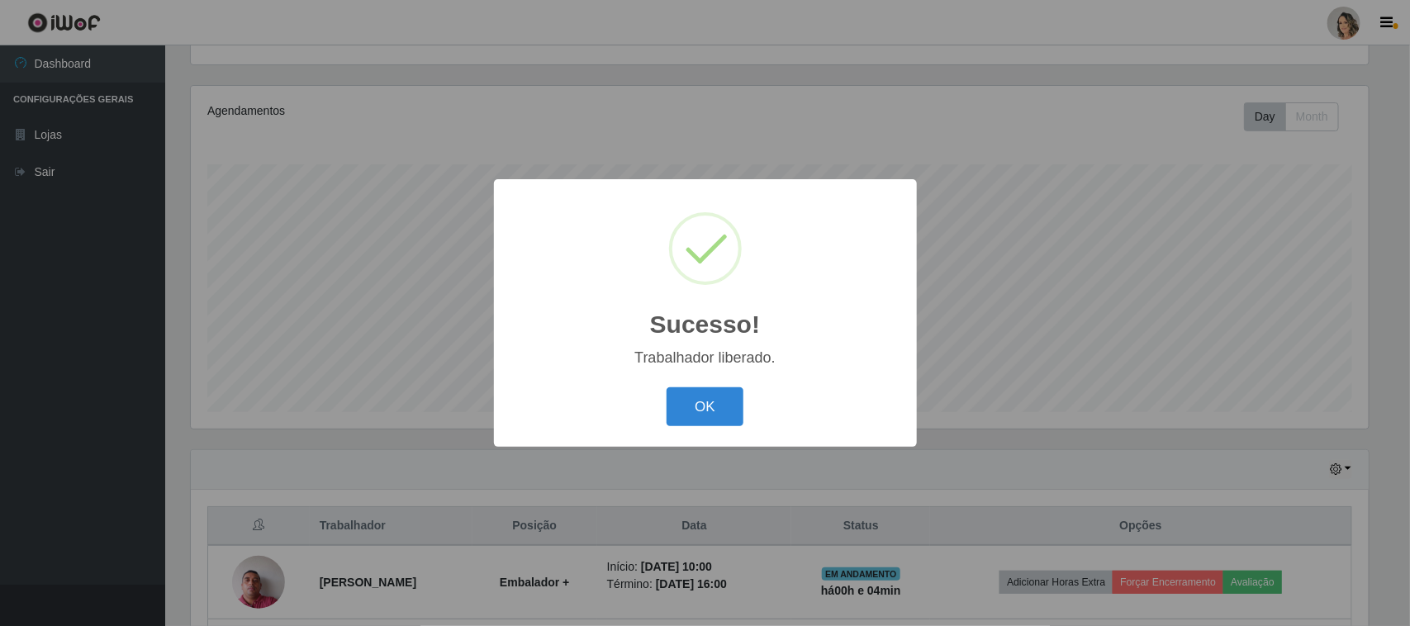
click at [667, 387] on button "OK" at bounding box center [705, 406] width 77 height 39
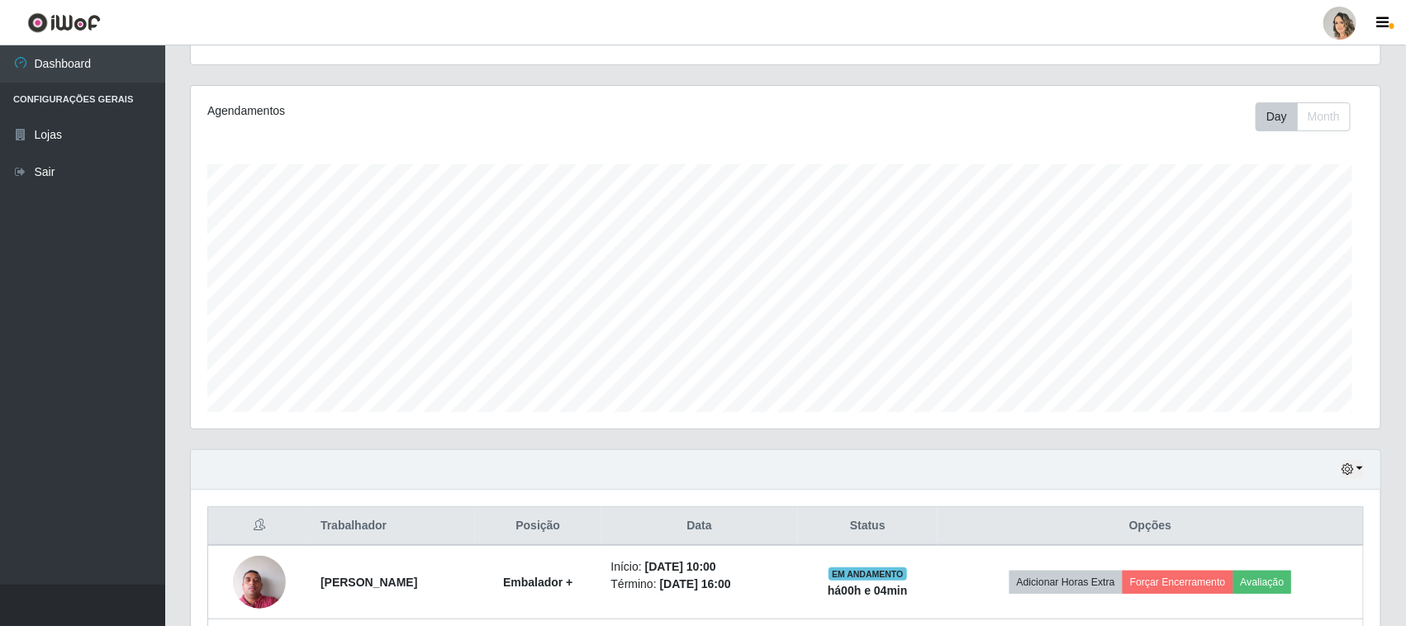
scroll to position [344, 1190]
